Goal: Task Accomplishment & Management: Use online tool/utility

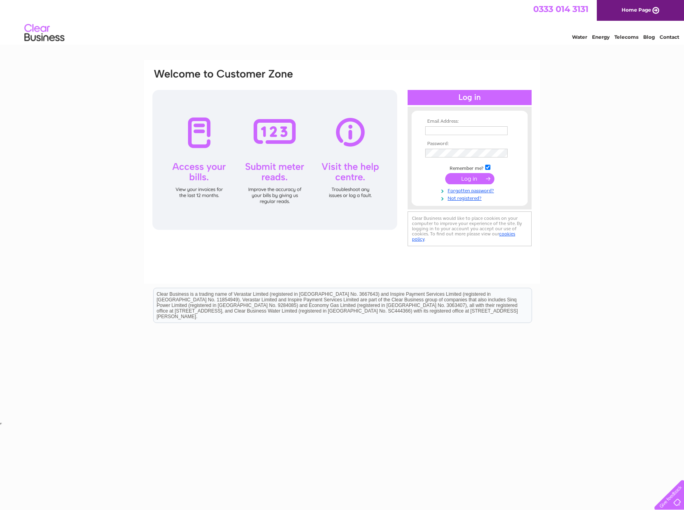
click at [464, 127] on input "text" at bounding box center [466, 130] width 82 height 9
type input "heysidecc@outlook.com"
click at [445, 174] on input "submit" at bounding box center [469, 179] width 49 height 11
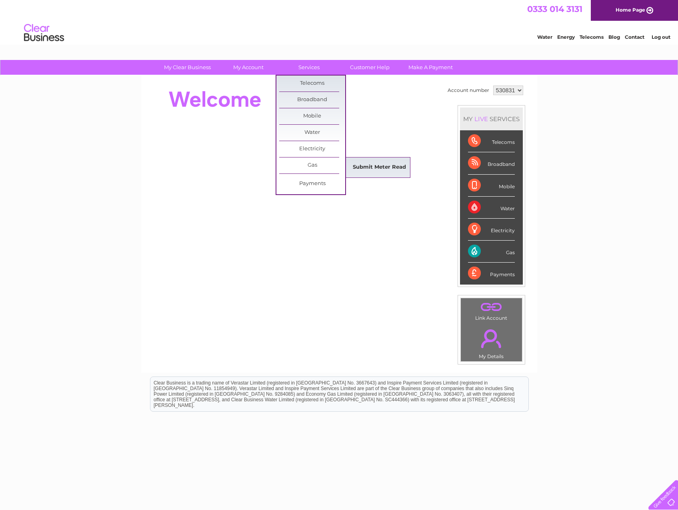
click at [371, 168] on link "Submit Meter Read" at bounding box center [379, 168] width 66 height 16
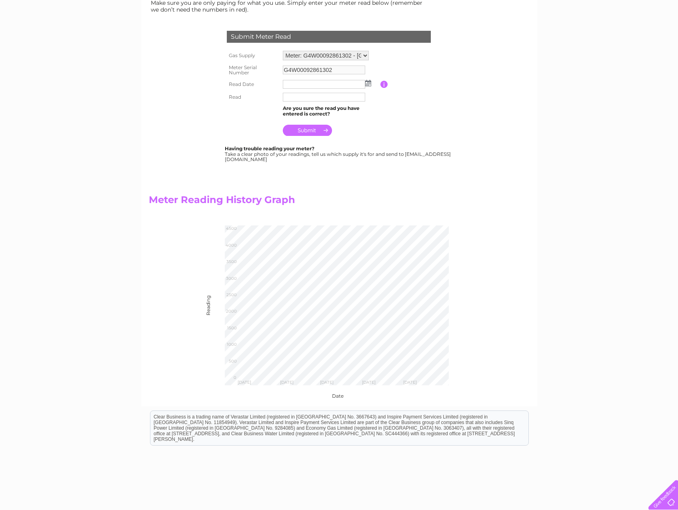
scroll to position [120, 0]
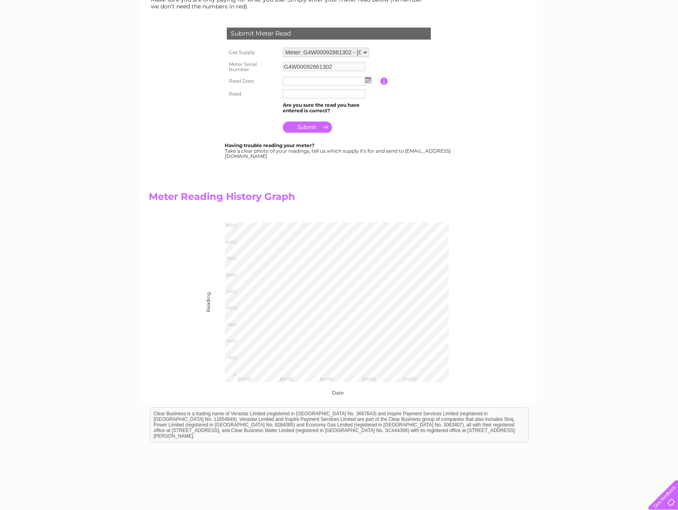
click at [369, 80] on img at bounding box center [368, 80] width 6 height 6
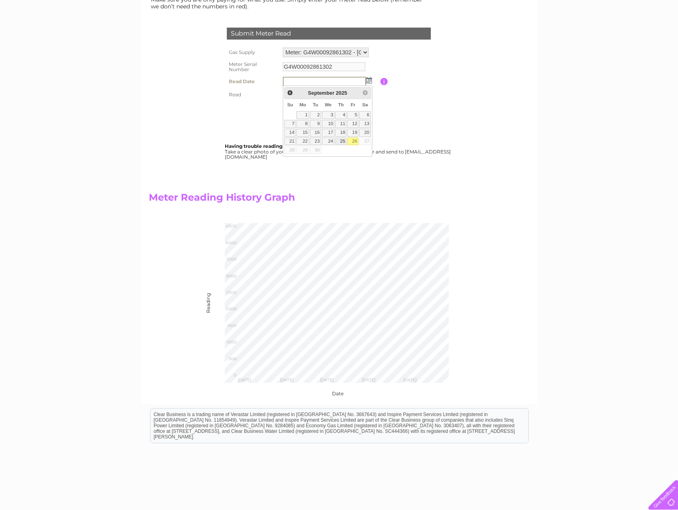
click at [342, 142] on link "25" at bounding box center [340, 142] width 11 height 8
type input "[DATE]"
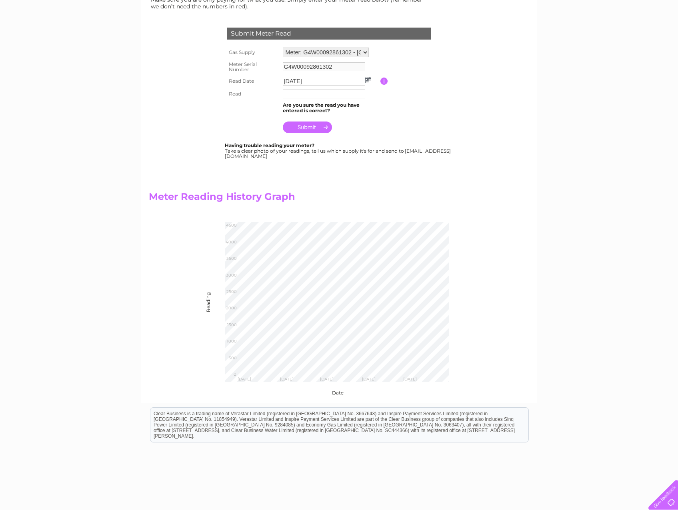
click at [302, 96] on input "text" at bounding box center [324, 94] width 82 height 9
type input "4014"
click at [305, 129] on input "submit" at bounding box center [307, 127] width 49 height 11
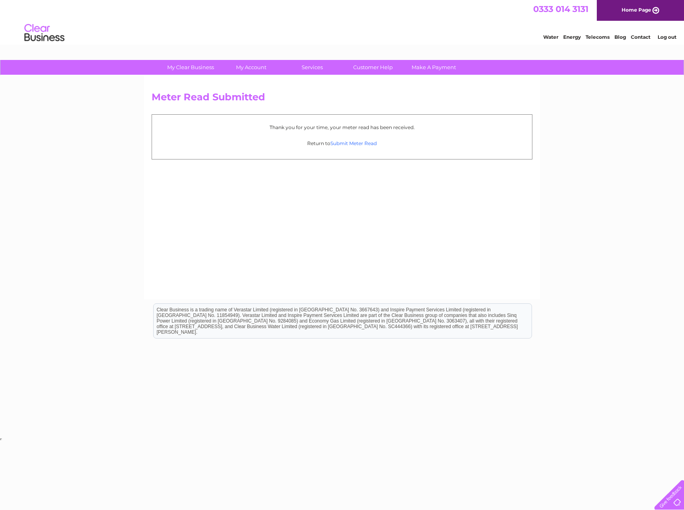
click at [357, 142] on link "Submit Meter Read" at bounding box center [353, 143] width 46 height 6
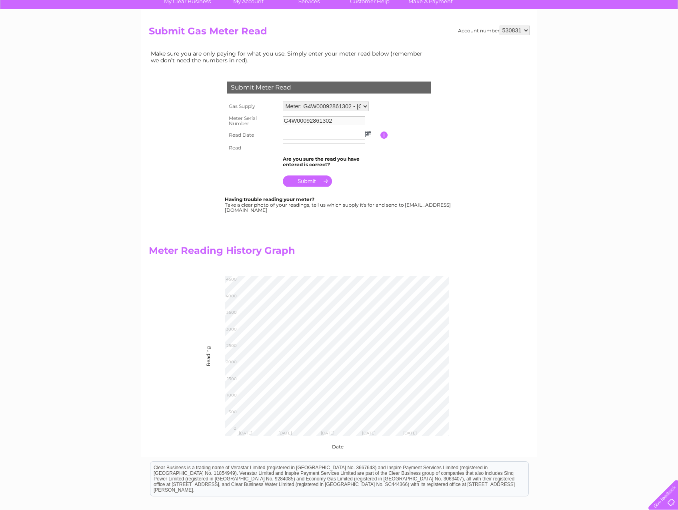
scroll to position [120, 0]
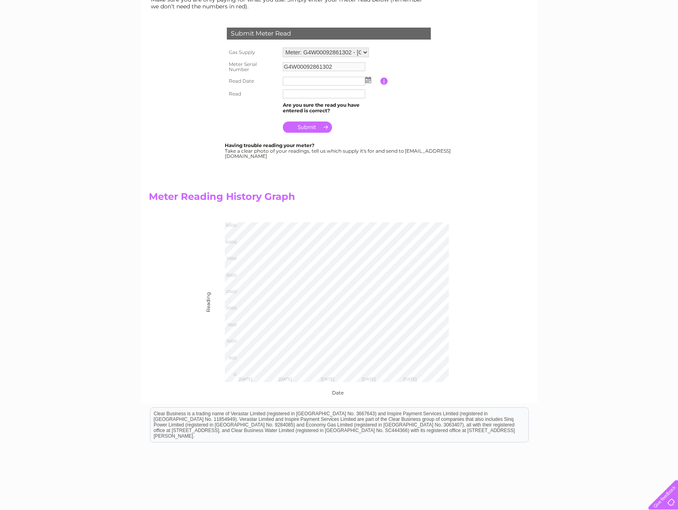
click at [365, 50] on select "Meter: G4W00092861302 - [GEOGRAPHIC_DATA], [GEOGRAPHIC_DATA] 6ND Meter: E6F3151…" at bounding box center [326, 53] width 86 height 10
select select "30481"
click at [283, 48] on select "Meter: G4W00092861302 - [GEOGRAPHIC_DATA], [GEOGRAPHIC_DATA] 6ND Meter: E6F3151…" at bounding box center [326, 53] width 86 height 10
type input "E6F31516882300"
click at [291, 96] on input "text" at bounding box center [324, 94] width 82 height 9
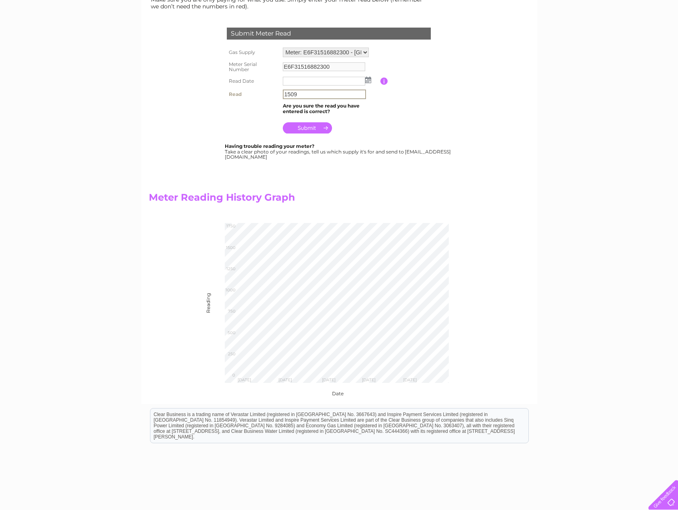
type input "1509"
click at [354, 82] on input "text" at bounding box center [324, 81] width 82 height 9
click at [369, 79] on img at bounding box center [368, 80] width 6 height 6
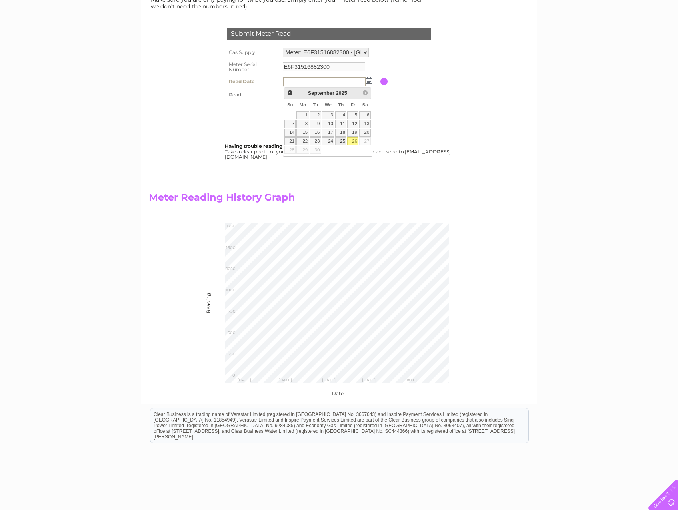
click at [341, 142] on link "25" at bounding box center [340, 142] width 11 height 8
type input "2025/09/25"
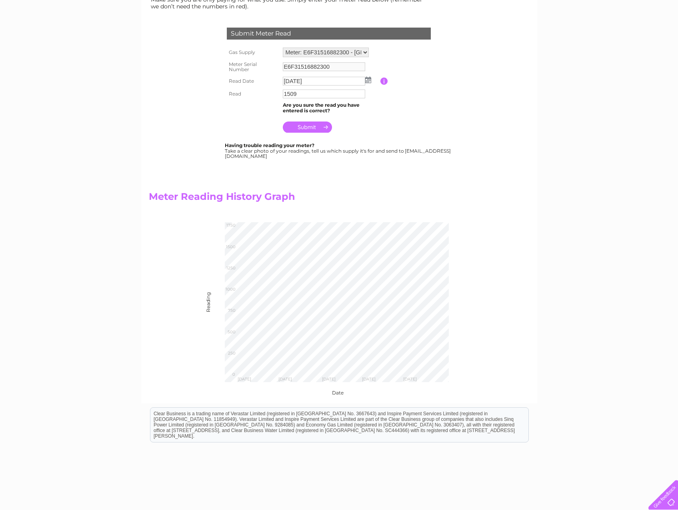
click at [308, 126] on input "submit" at bounding box center [307, 127] width 49 height 11
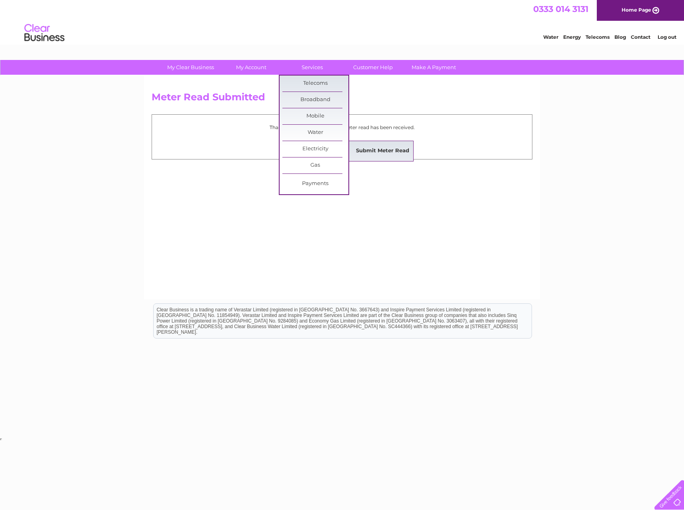
click at [383, 152] on link "Submit Meter Read" at bounding box center [382, 151] width 66 height 16
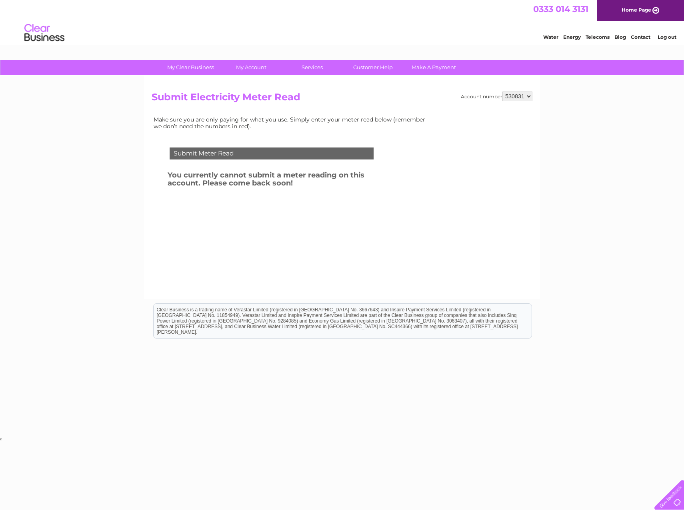
click at [386, 175] on h3 "You currently cannot submit a meter reading on this account. Please come back s…" at bounding box center [281, 181] width 227 height 22
click at [219, 156] on div "Submit Meter Read" at bounding box center [272, 154] width 204 height 12
click at [313, 181] on h3 "You currently cannot submit a meter reading on this account. Please come back s…" at bounding box center [281, 181] width 227 height 22
click at [325, 182] on h3 "You currently cannot submit a meter reading on this account. Please come back s…" at bounding box center [281, 181] width 227 height 22
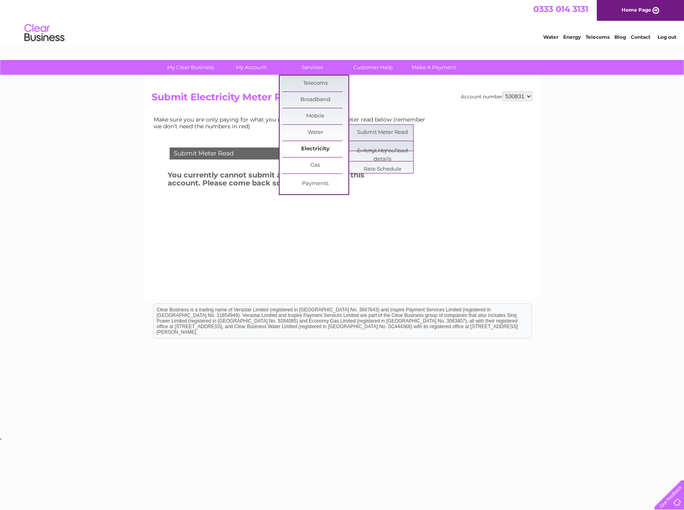
click at [317, 152] on link "Electricity" at bounding box center [315, 149] width 66 height 16
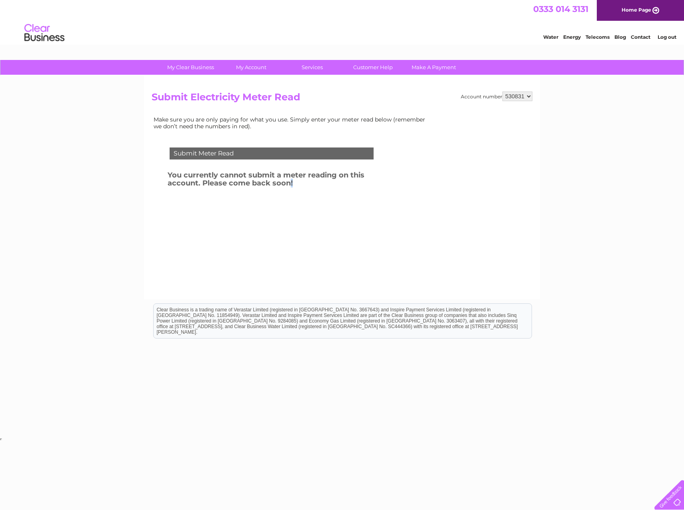
click at [292, 188] on h3 "You currently cannot submit a meter reading on this account. Please come back s…" at bounding box center [281, 181] width 227 height 22
drag, startPoint x: 292, startPoint y: 188, endPoint x: 333, endPoint y: 186, distance: 40.9
click at [334, 186] on h3 "You currently cannot submit a meter reading on this account. Please come back s…" at bounding box center [281, 181] width 227 height 22
drag, startPoint x: 309, startPoint y: 178, endPoint x: 284, endPoint y: 162, distance: 29.4
click at [309, 178] on h3 "You currently cannot submit a meter reading on this account. Please come back s…" at bounding box center [281, 181] width 227 height 22
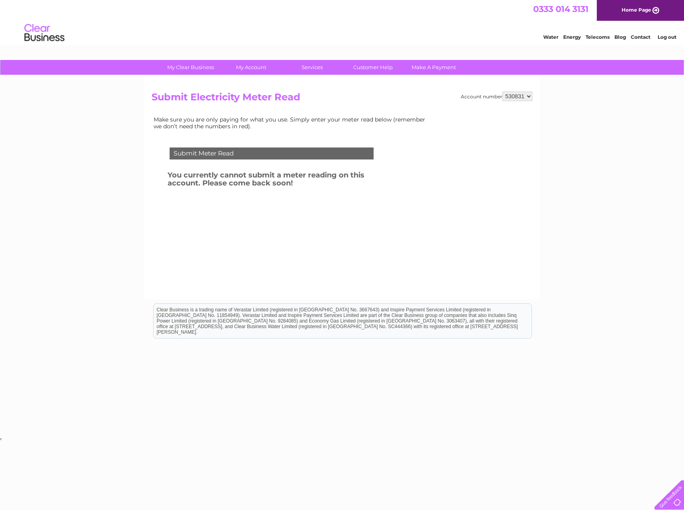
click at [266, 122] on td "Make sure you are only paying for what you use. Simply enter your meter read be…" at bounding box center [292, 122] width 280 height 17
drag, startPoint x: 266, startPoint y: 122, endPoint x: 279, endPoint y: 121, distance: 12.8
click at [279, 121] on td "Make sure you are only paying for what you use. Simply enter your meter read be…" at bounding box center [292, 122] width 280 height 17
click at [512, 93] on select "530831" at bounding box center [517, 97] width 30 height 10
click at [502, 92] on select "530831" at bounding box center [517, 97] width 30 height 10
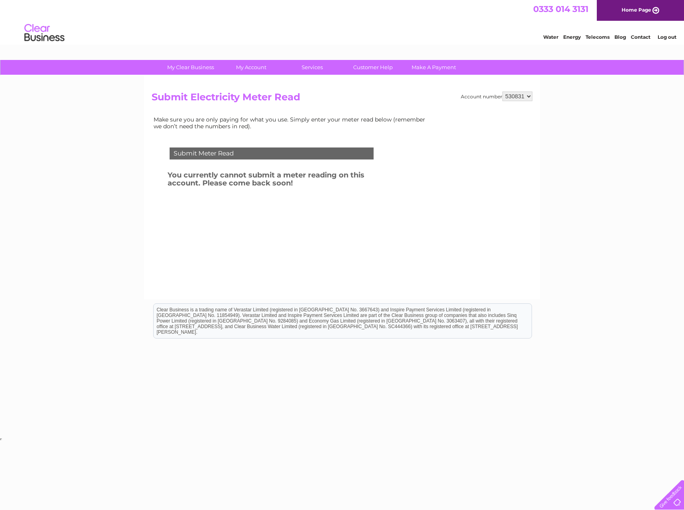
click at [302, 218] on div "Submit Meter Read You currently cannot submit a meter reading on this account. …" at bounding box center [273, 192] width 243 height 104
click at [374, 177] on h3 "You currently cannot submit a meter reading on this account. Please come back s…" at bounding box center [281, 181] width 227 height 22
click at [315, 184] on h3 "You currently cannot submit a meter reading on this account. Please come back s…" at bounding box center [281, 181] width 227 height 22
click at [298, 184] on h3 "You currently cannot submit a meter reading on this account. Please come back s…" at bounding box center [281, 181] width 227 height 22
click at [302, 176] on h3 "You currently cannot submit a meter reading on this account. Please come back s…" at bounding box center [281, 181] width 227 height 22
